Goal: Task Accomplishment & Management: Manage account settings

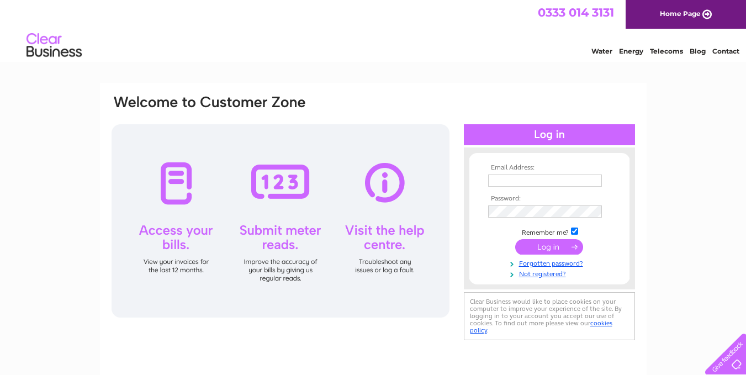
type input "pendreich@outlook.com"
click at [538, 247] on input "submit" at bounding box center [549, 246] width 68 height 15
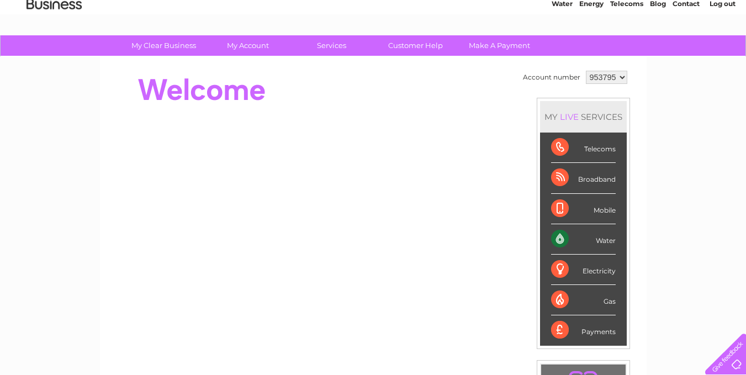
scroll to position [46, 0]
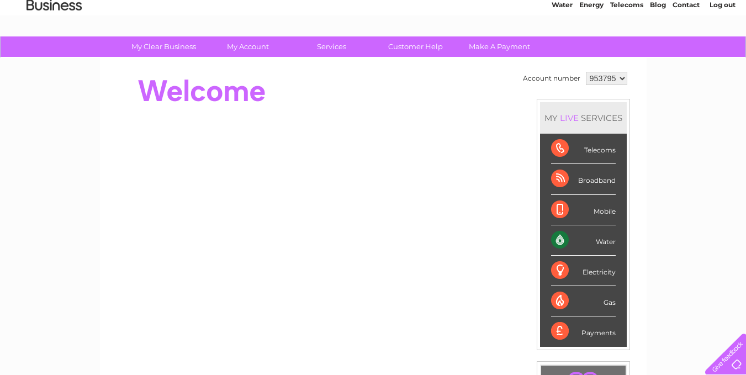
click at [595, 238] on div "Water" at bounding box center [583, 240] width 65 height 30
drag, startPoint x: 744, startPoint y: 202, endPoint x: 746, endPoint y: 231, distance: 29.3
click at [744, 243] on div "My Clear Business Login Details My Details My Preferences Link Account My Accou…" at bounding box center [373, 346] width 746 height 620
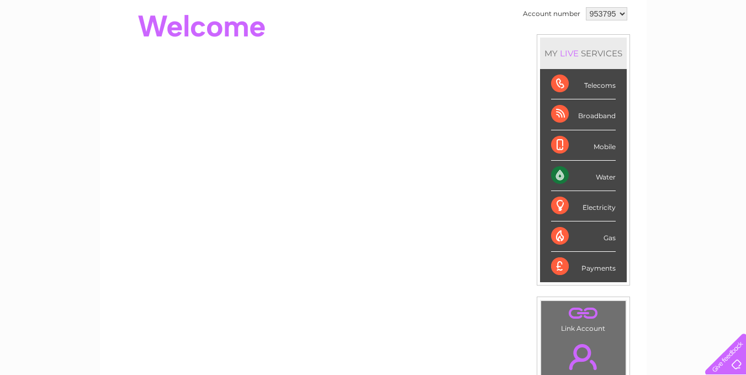
scroll to position [110, 0]
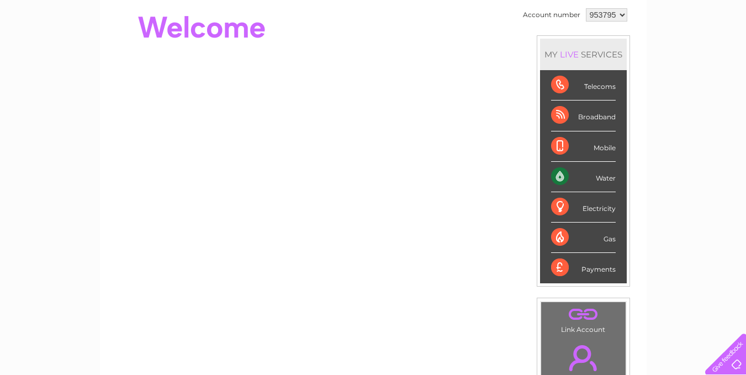
click at [603, 271] on div "Payments" at bounding box center [583, 268] width 65 height 30
click at [563, 178] on div "Water" at bounding box center [583, 177] width 65 height 30
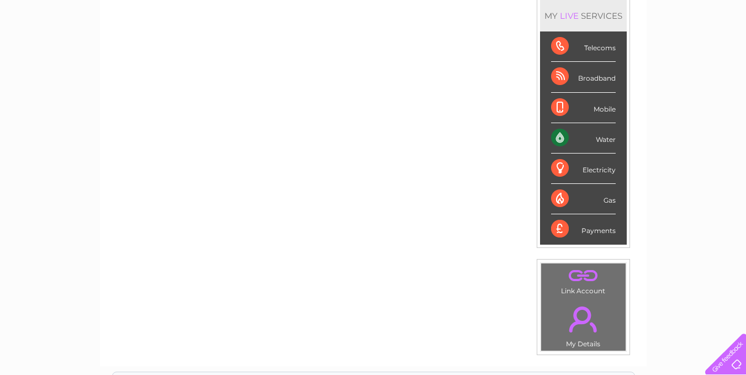
scroll to position [147, 0]
click at [606, 235] on div "Payments" at bounding box center [583, 230] width 65 height 30
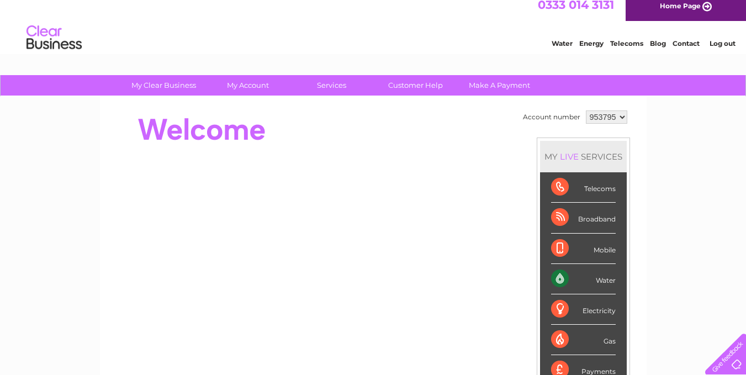
scroll to position [7, 0]
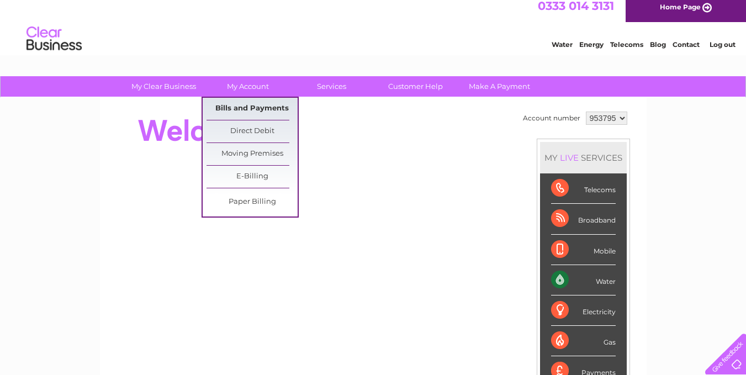
click at [245, 108] on link "Bills and Payments" at bounding box center [251, 109] width 91 height 22
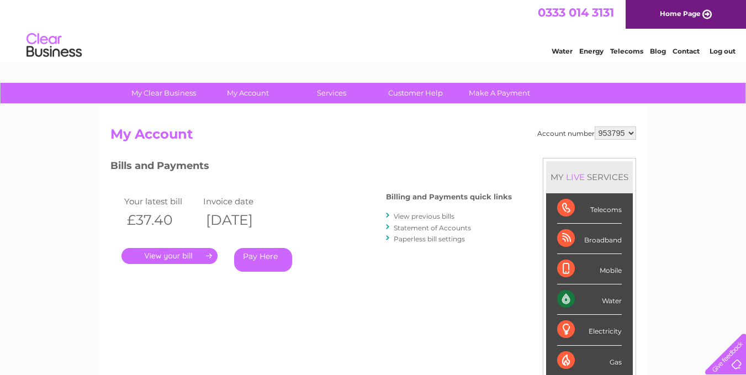
click at [419, 216] on link "View previous bills" at bounding box center [423, 216] width 61 height 8
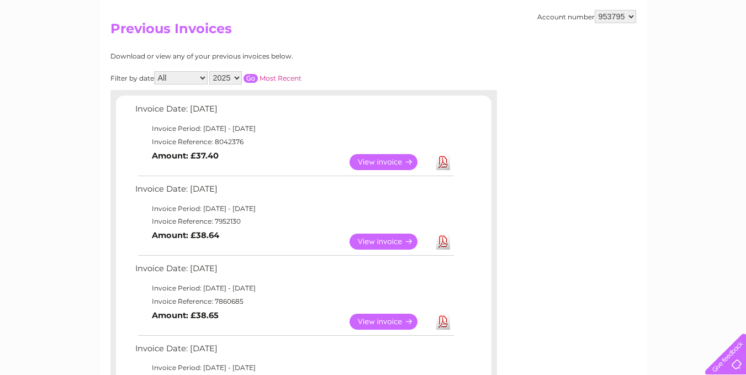
scroll to position [115, 0]
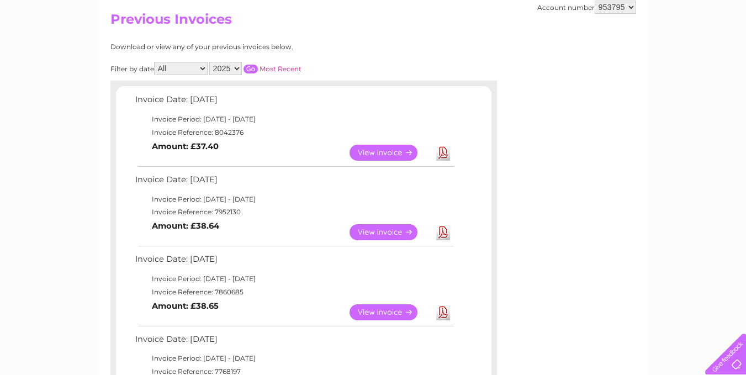
click at [393, 232] on link "View" at bounding box center [389, 232] width 81 height 16
